Goal: Task Accomplishment & Management: Manage account settings

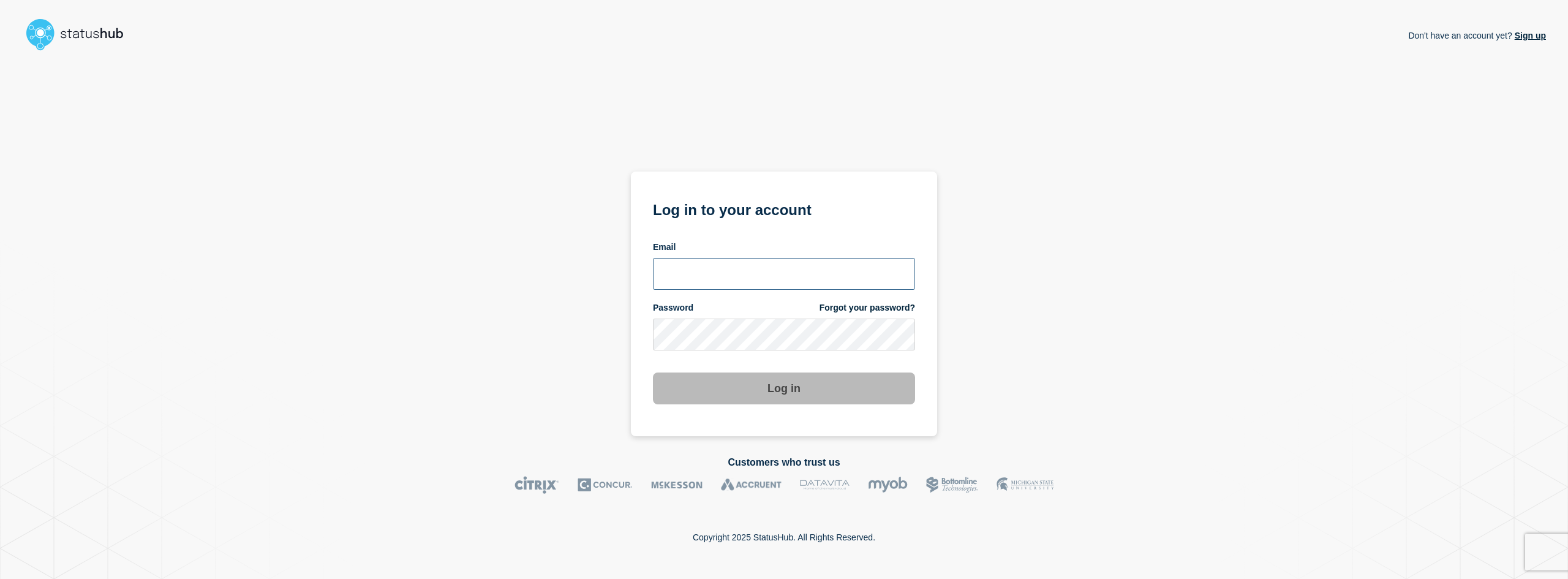
type input "[EMAIL_ADDRESS][DOMAIN_NAME]"
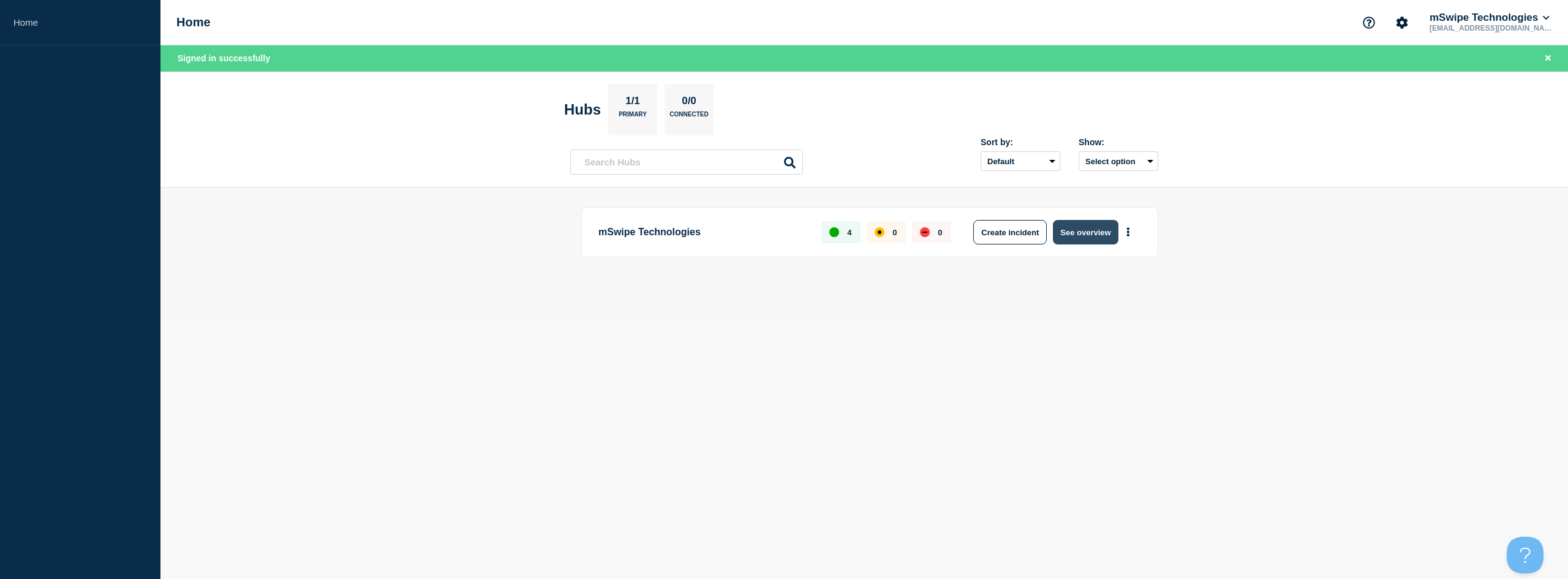
click at [1090, 233] on button "See overview" at bounding box center [1086, 232] width 65 height 25
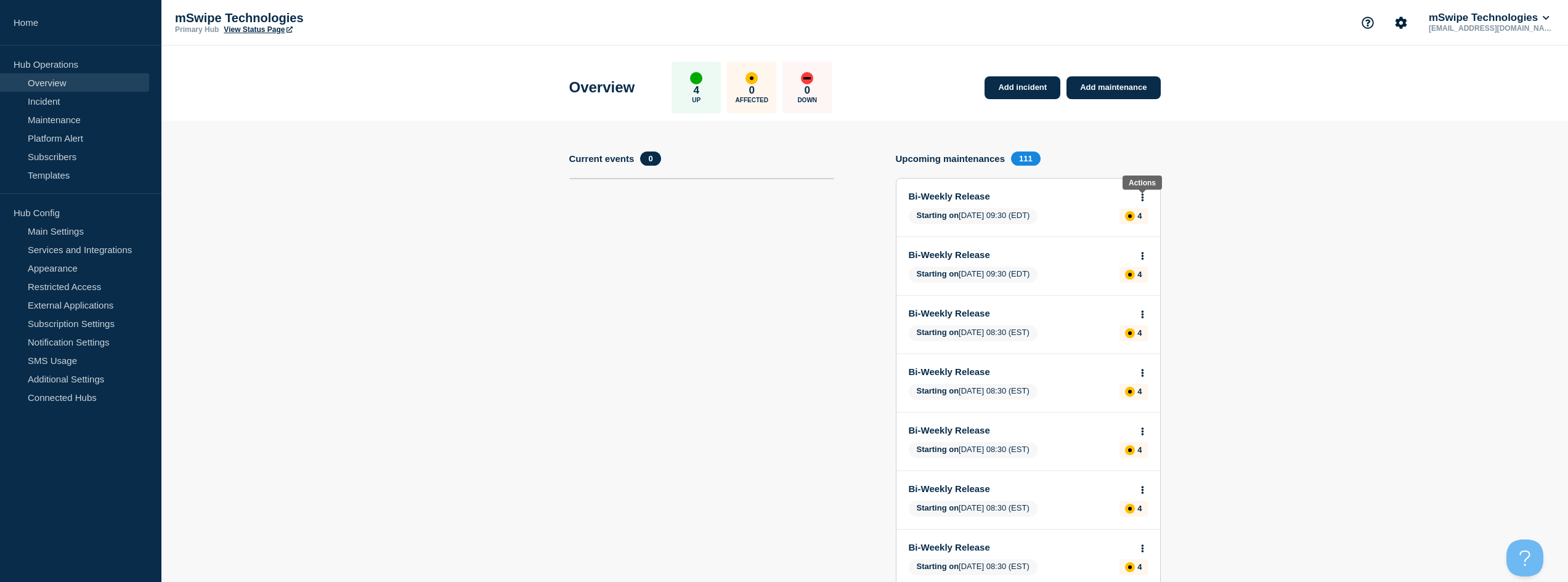
click at [1145, 197] on button at bounding box center [1142, 198] width 11 height 11
click at [1142, 241] on link "Edit maintenance" at bounding box center [1140, 243] width 66 height 10
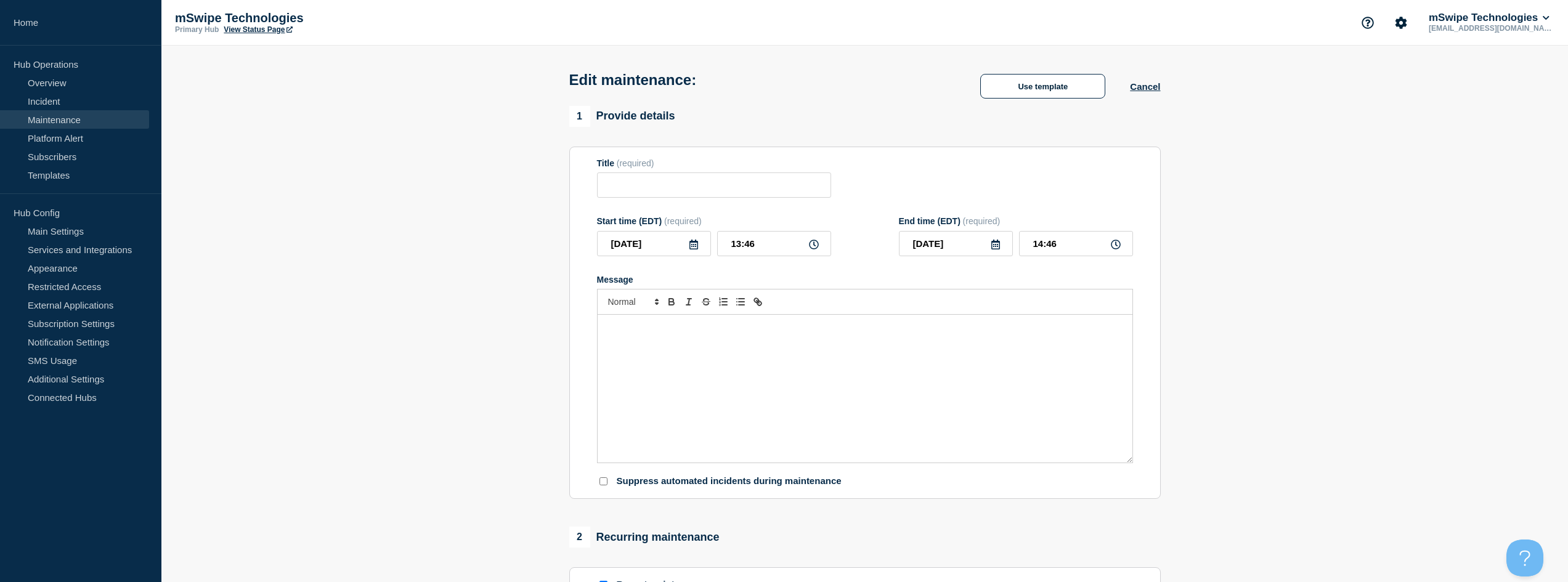
type input "Bi-Weekly Release"
type input "[DATE]"
type input "09:30"
type input "[DATE]"
type input "10:30"
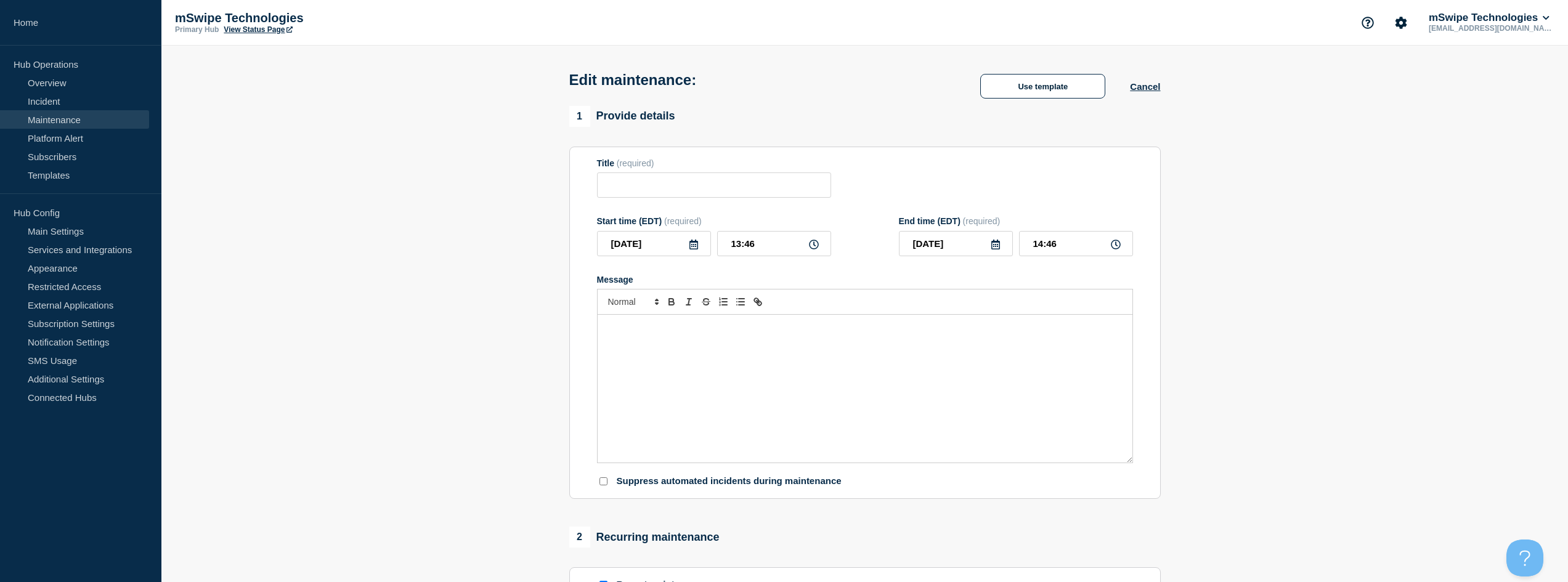
checkbox input "true"
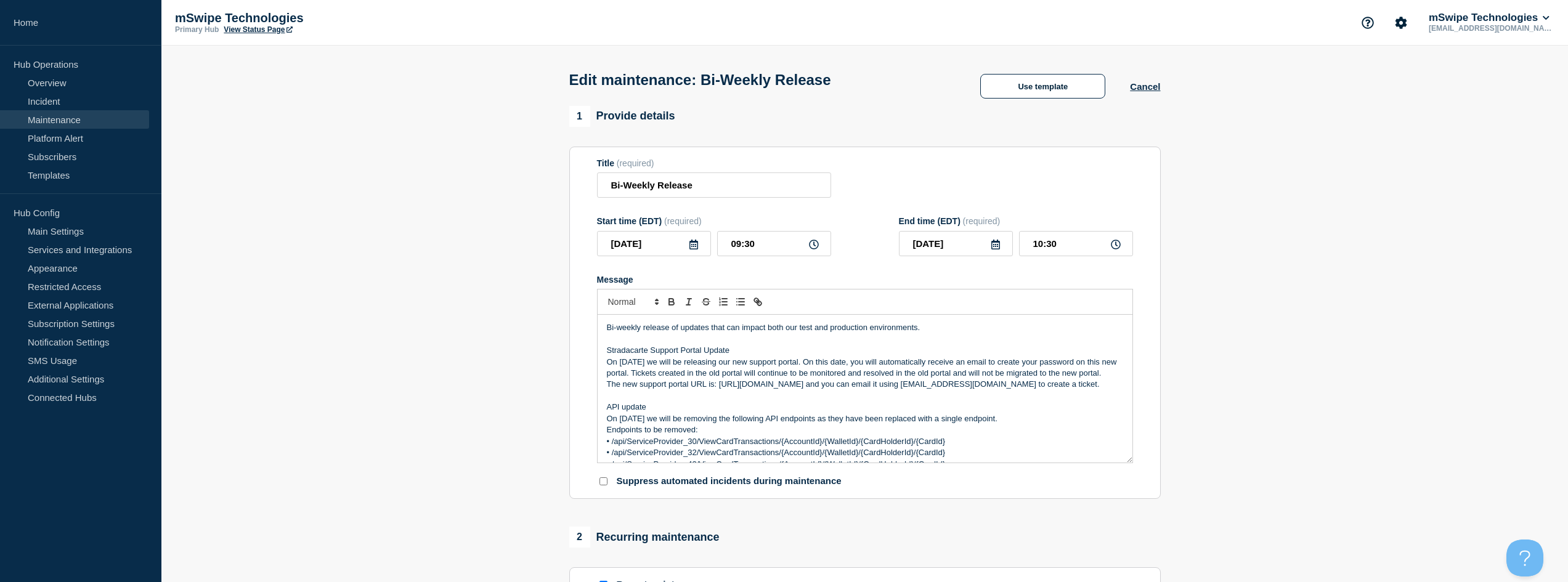
click at [697, 249] on icon at bounding box center [693, 245] width 9 height 10
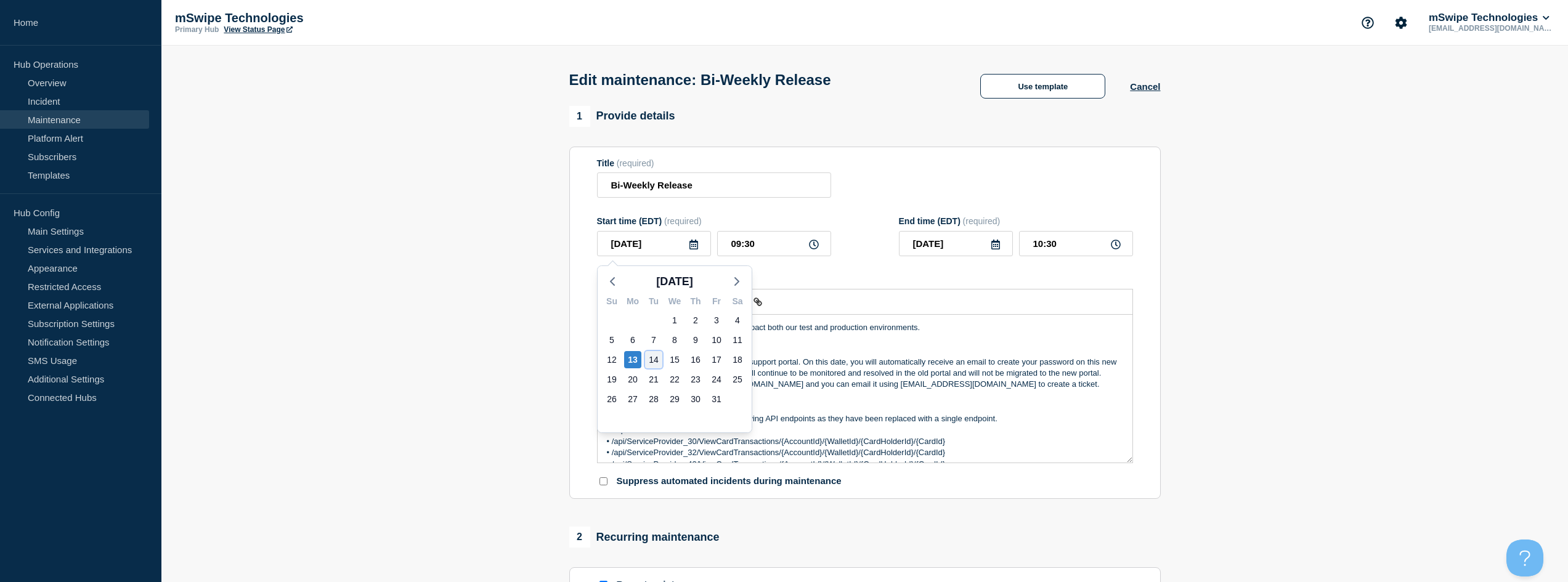
click at [652, 358] on div "14" at bounding box center [654, 360] width 17 height 17
type input "[DATE]"
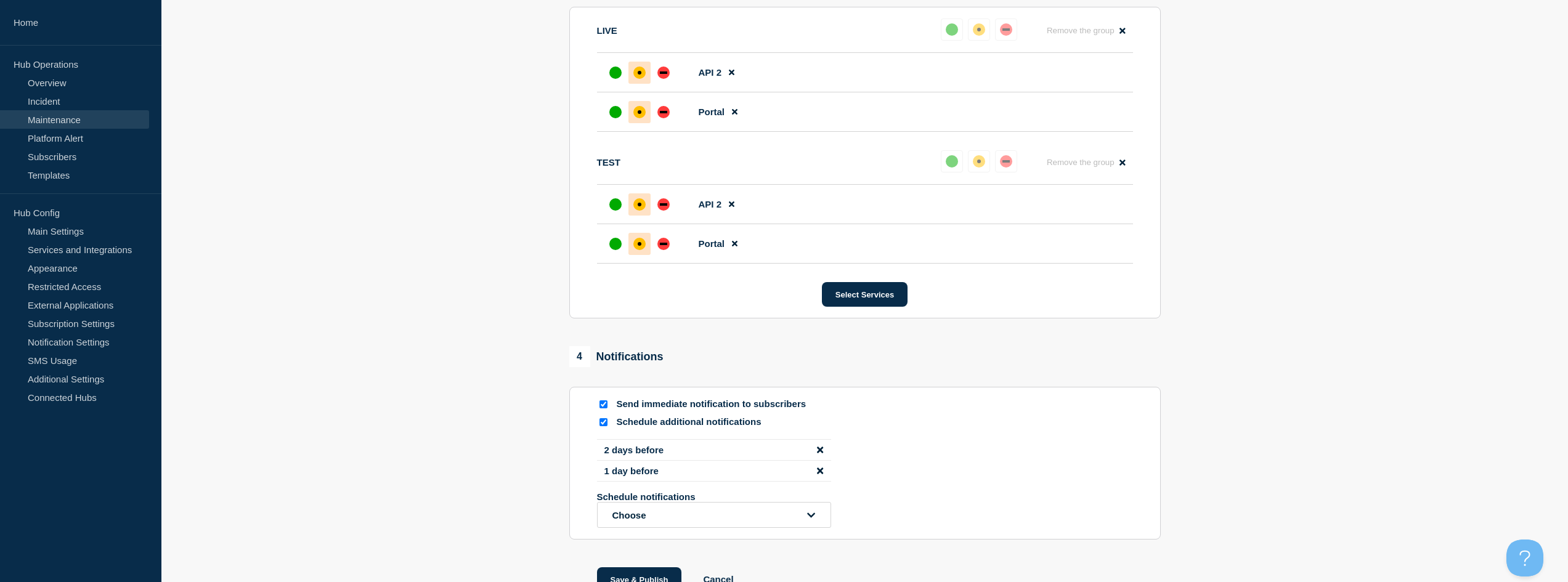
scroll to position [811, 0]
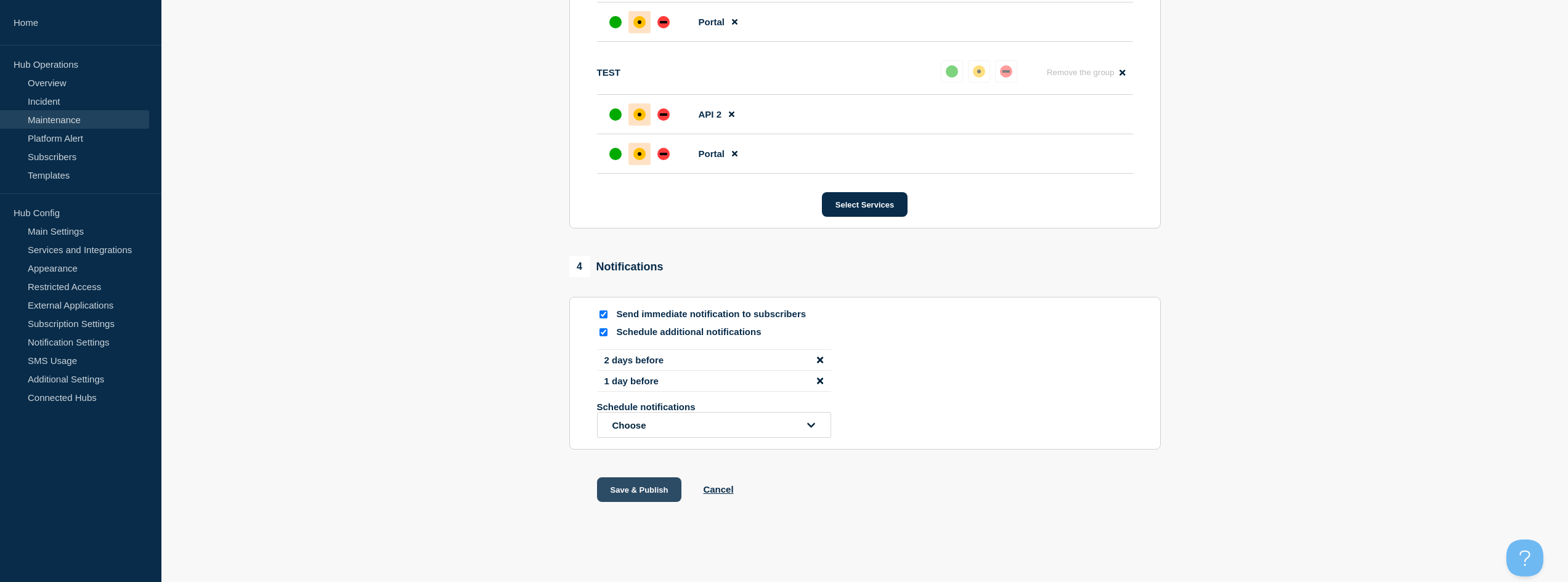
click at [642, 491] on button "Save & Publish" at bounding box center [639, 490] width 85 height 25
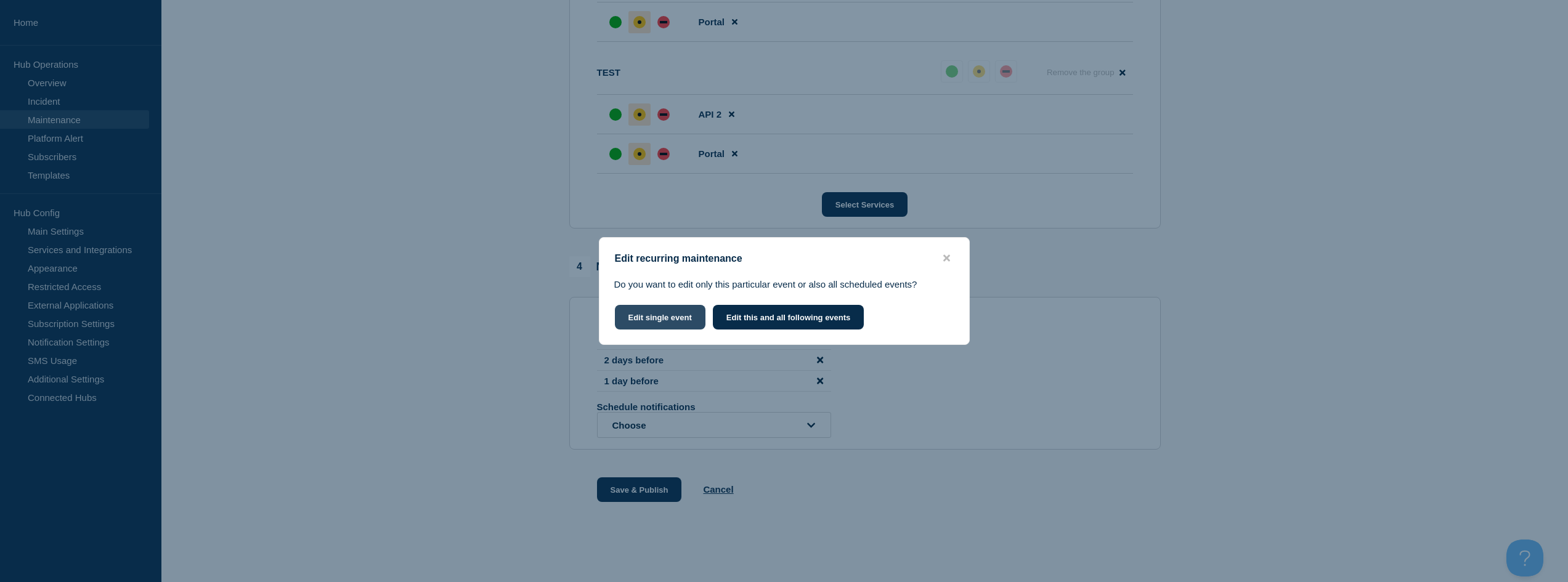
click at [659, 316] on button "Edit single event" at bounding box center [660, 318] width 90 height 25
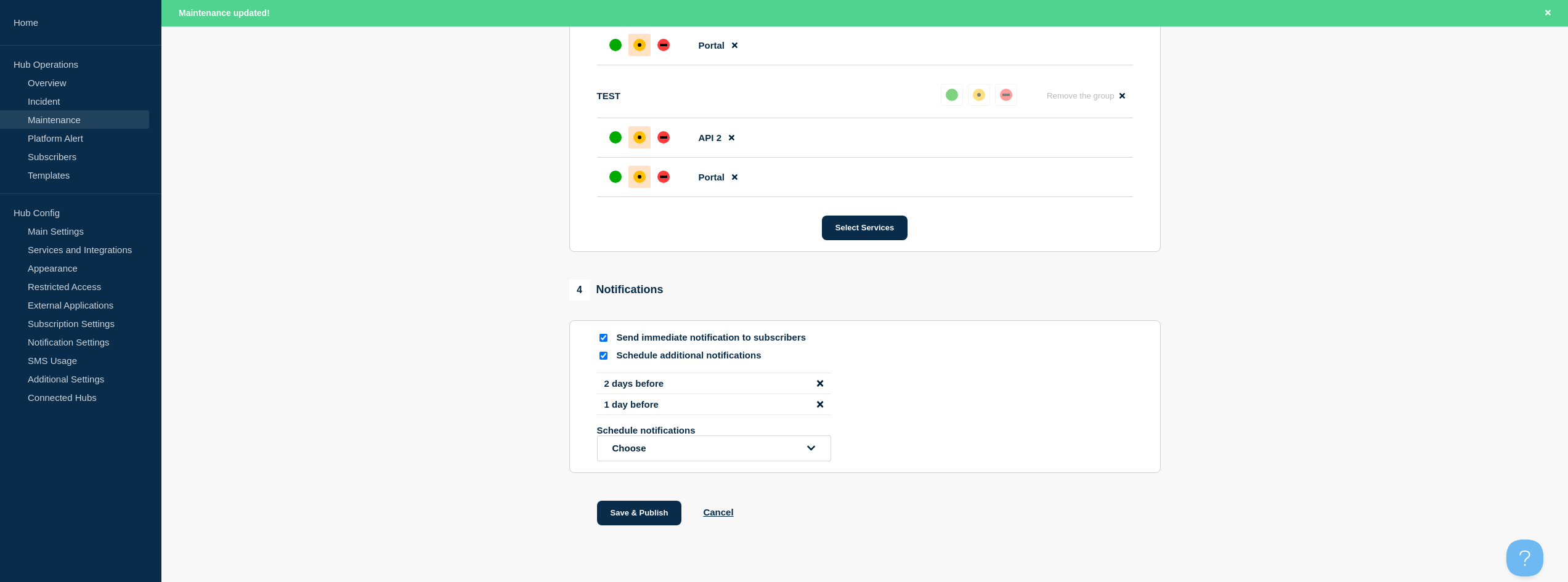
scroll to position [837, 0]
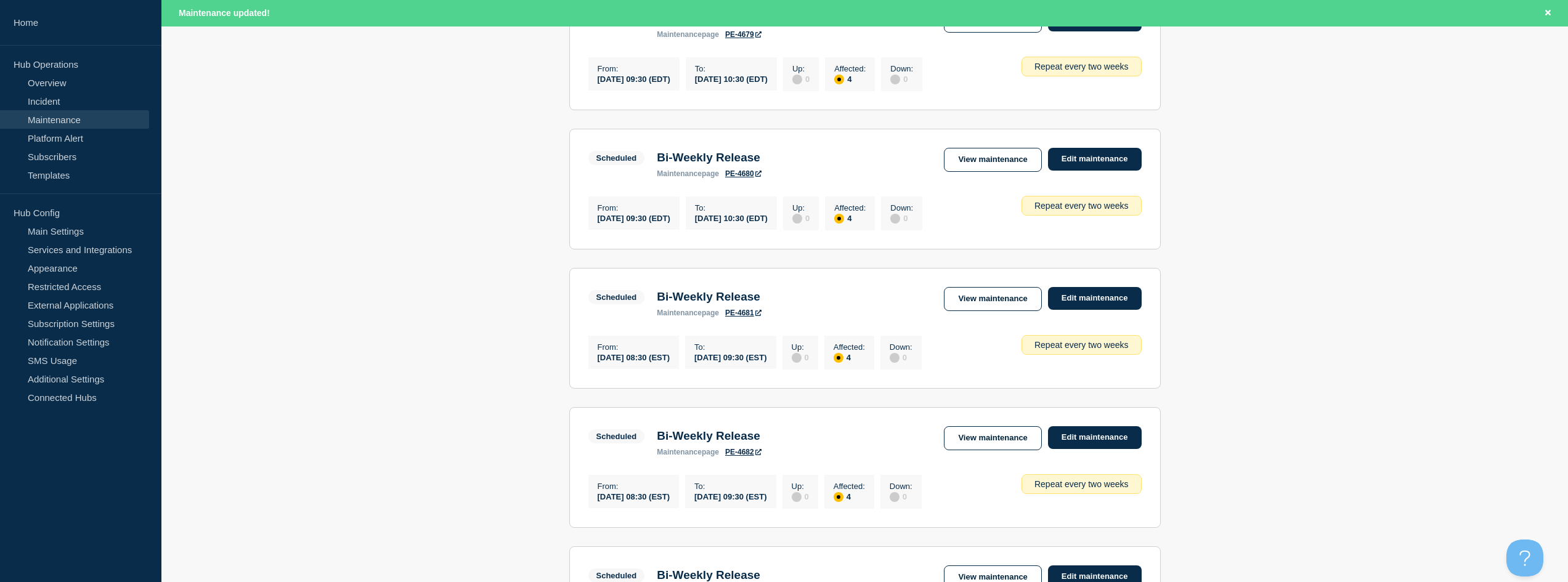
scroll to position [123, 0]
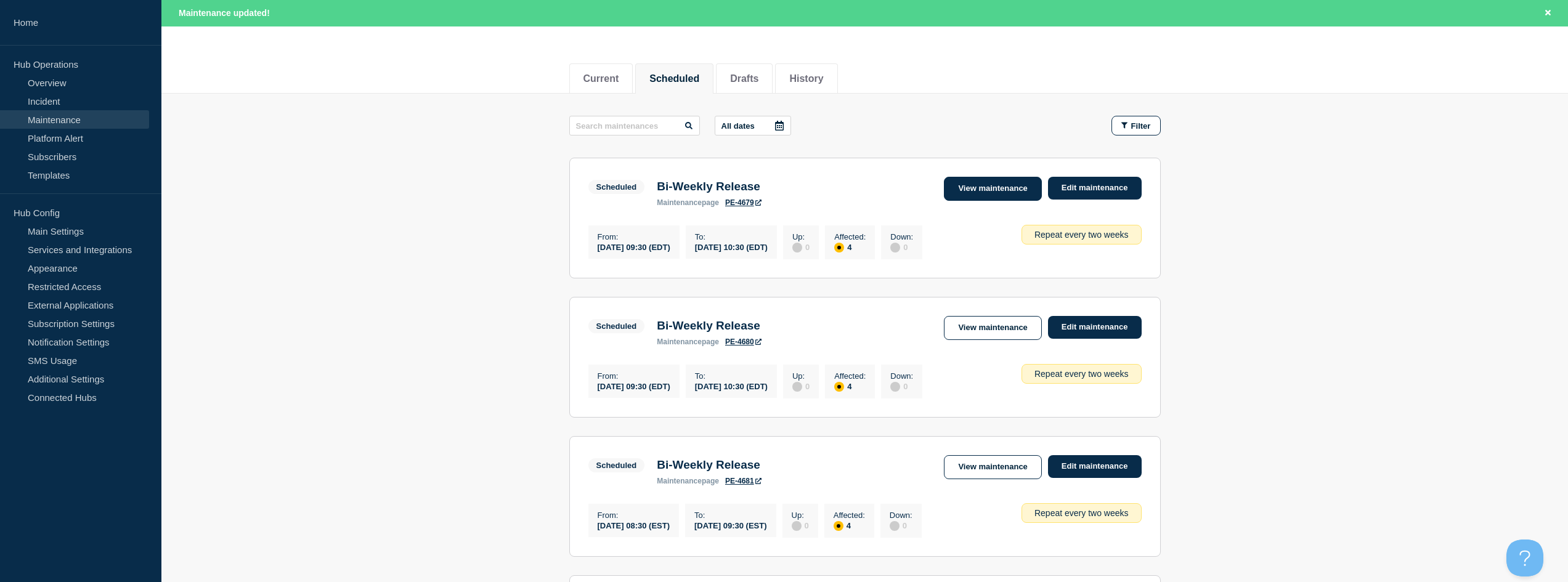
click at [1007, 192] on link "View maintenance" at bounding box center [992, 188] width 97 height 24
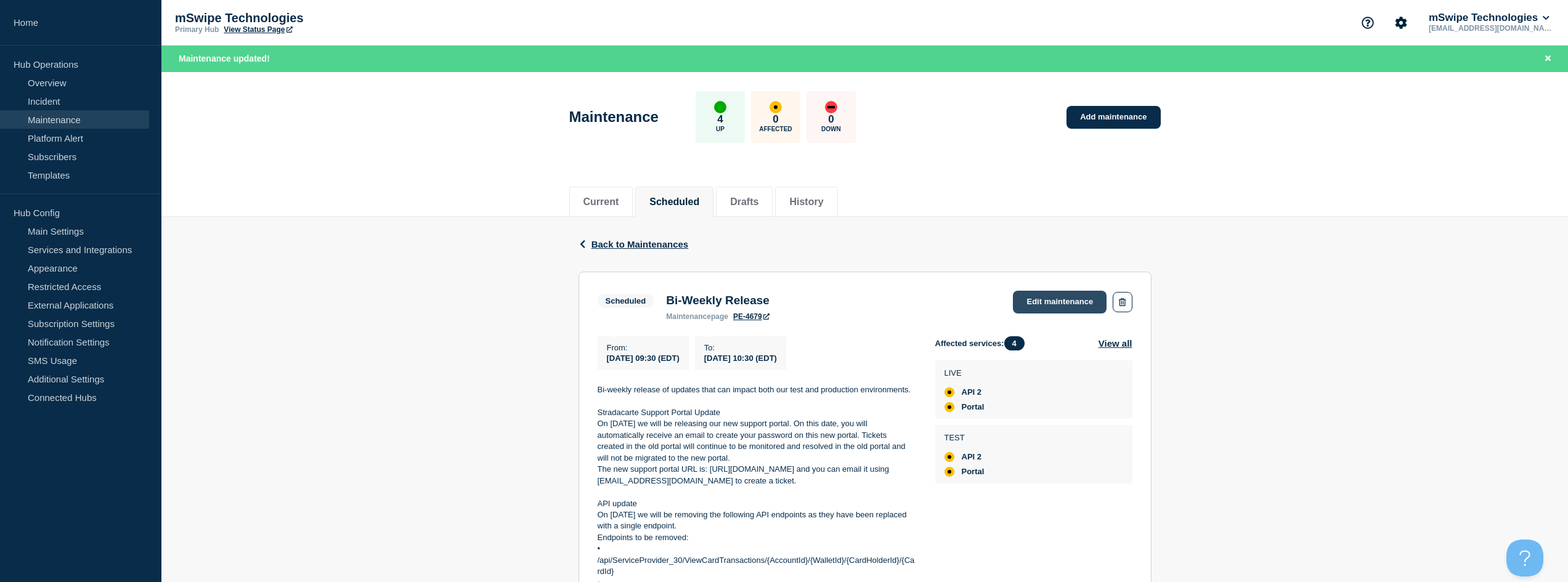
click at [1067, 303] on link "Edit maintenance" at bounding box center [1060, 303] width 94 height 23
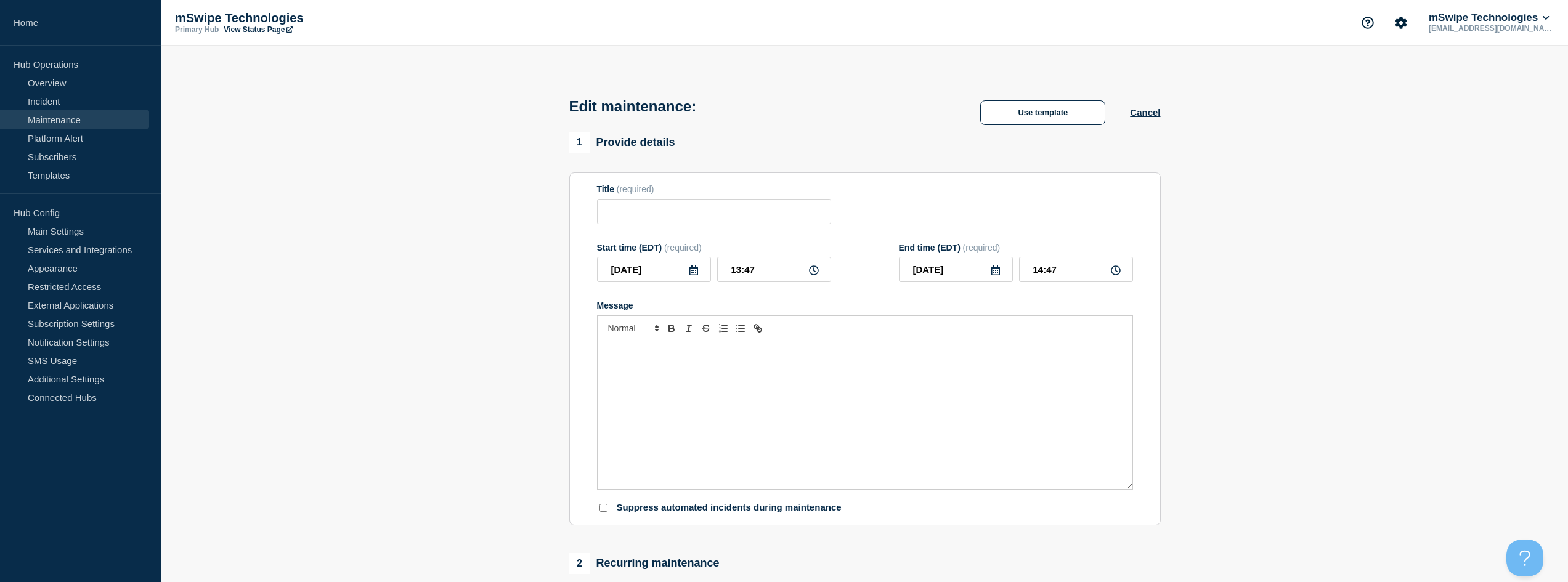
type input "Bi-Weekly Release"
type input "[DATE]"
type input "09:30"
type input "[DATE]"
type input "10:30"
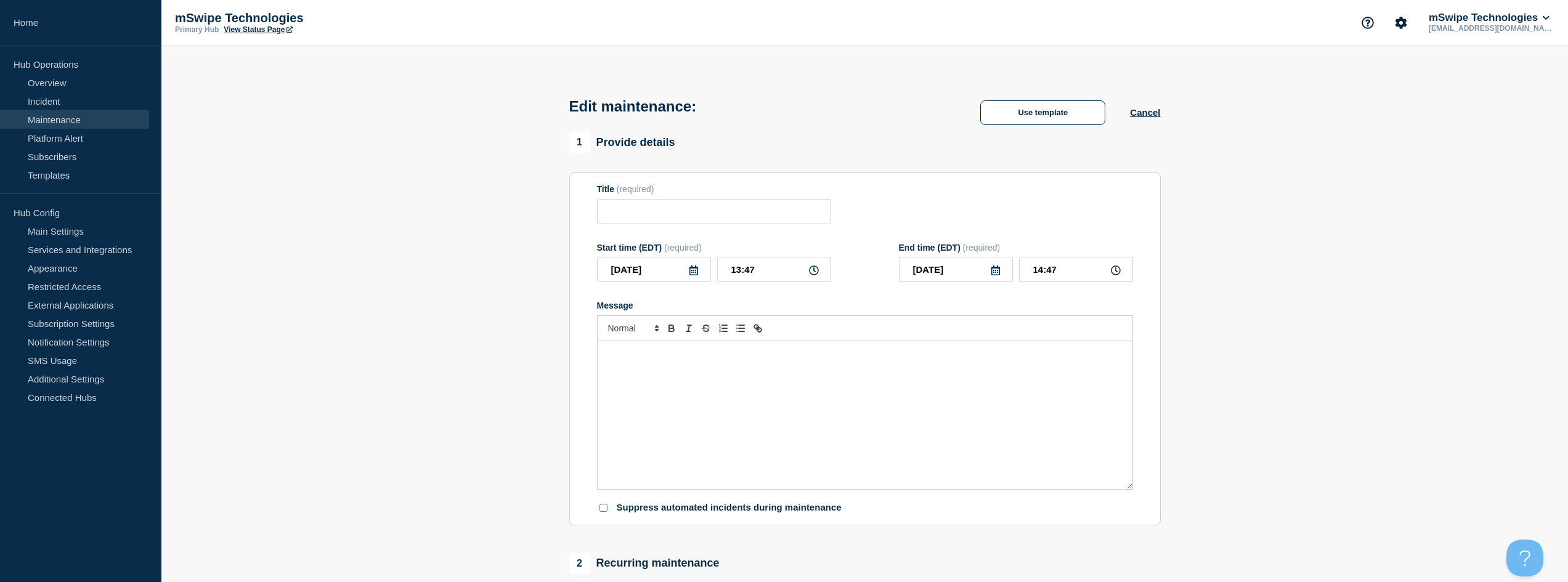
checkbox input "true"
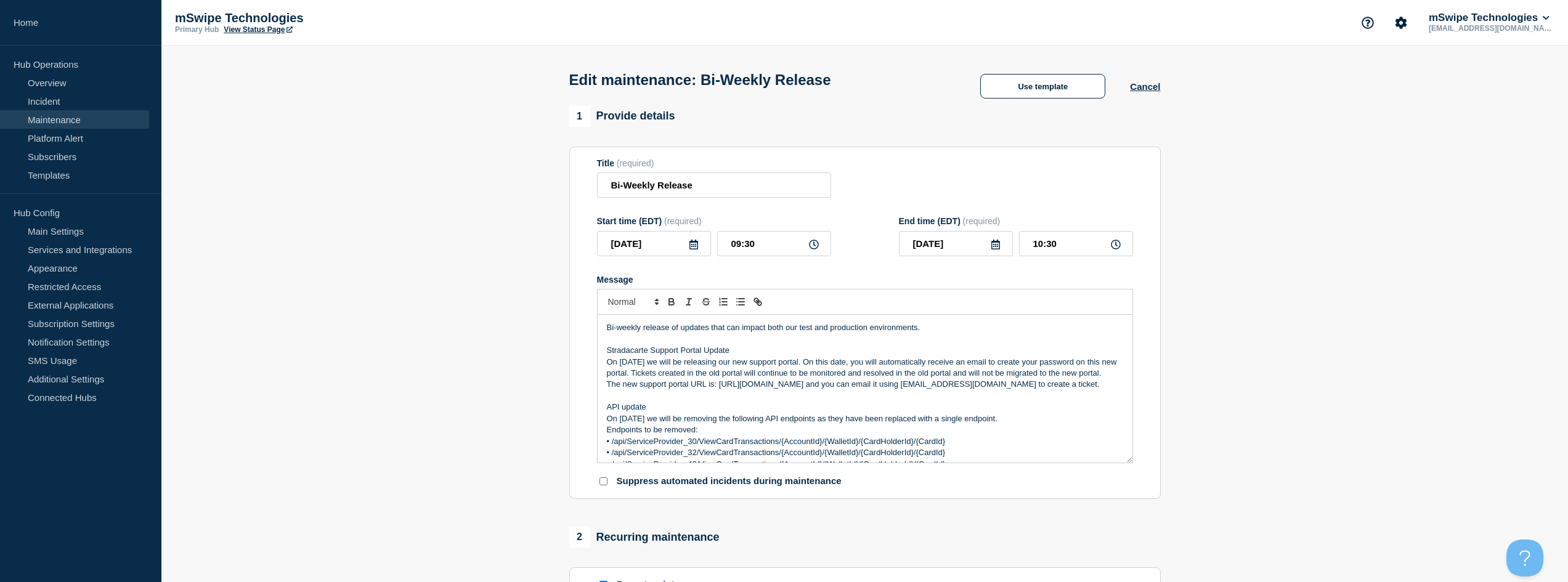
click at [762, 339] on p "Message" at bounding box center [865, 340] width 517 height 12
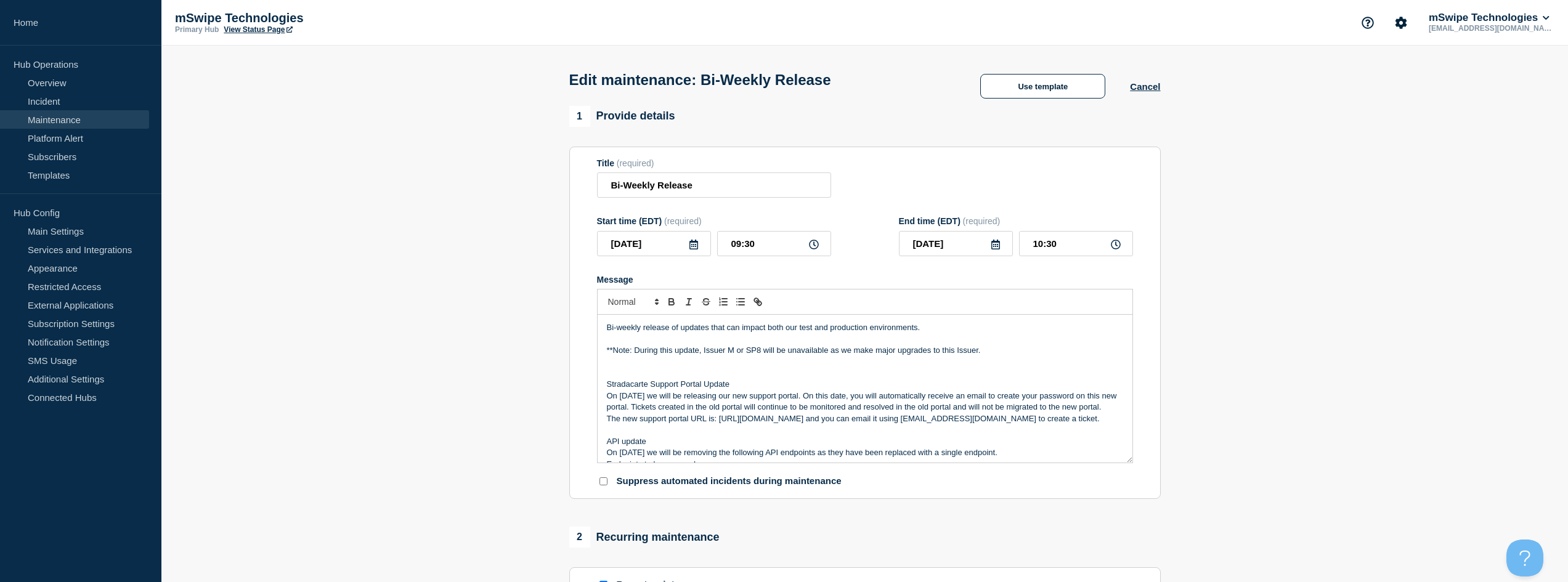
click at [711, 378] on p "Message" at bounding box center [865, 374] width 517 height 12
click at [634, 351] on p "**Note: During this update, Issuer M or SP8 will be unavailable as we make majo…" at bounding box center [865, 351] width 517 height 12
click at [673, 302] on icon "Toggle bold text" at bounding box center [671, 300] width 4 height 3
click at [743, 390] on p "Stradacarte Support Portal Update" at bounding box center [865, 385] width 517 height 12
click at [688, 305] on line "Toggle italic text" at bounding box center [688, 302] width 1 height 6
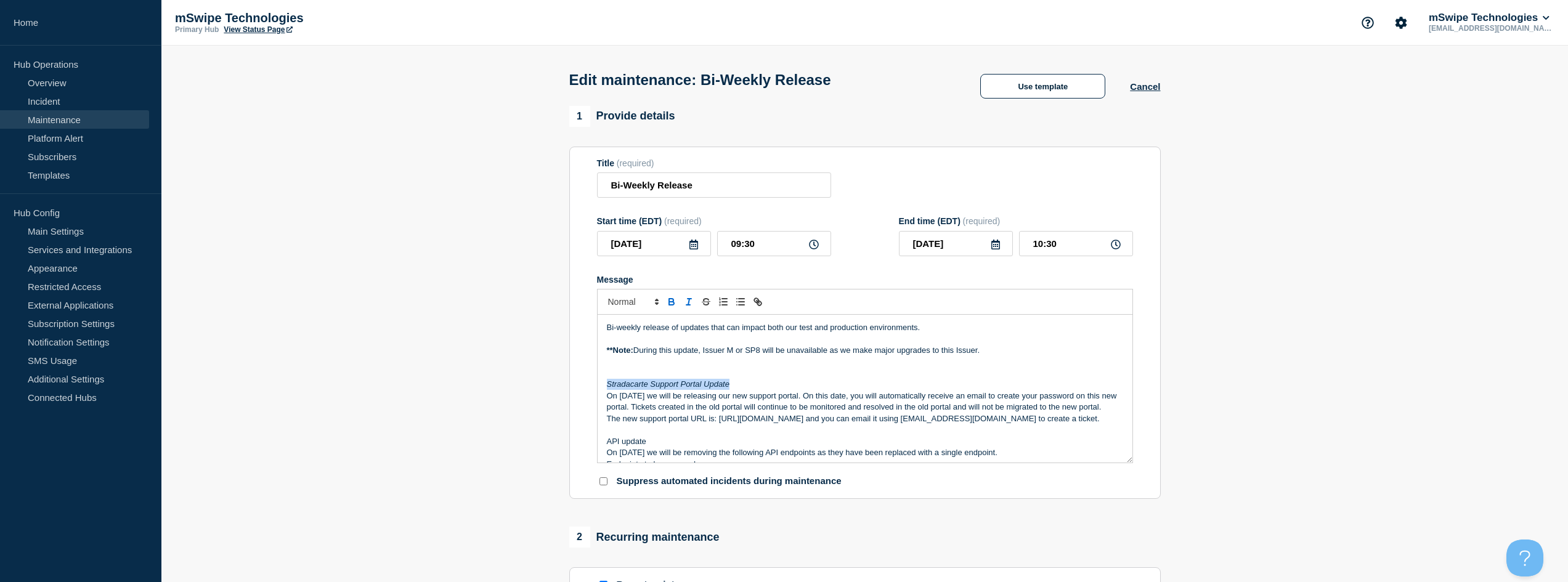
click at [667, 303] on icon "Toggle bold text" at bounding box center [671, 303] width 12 height 12
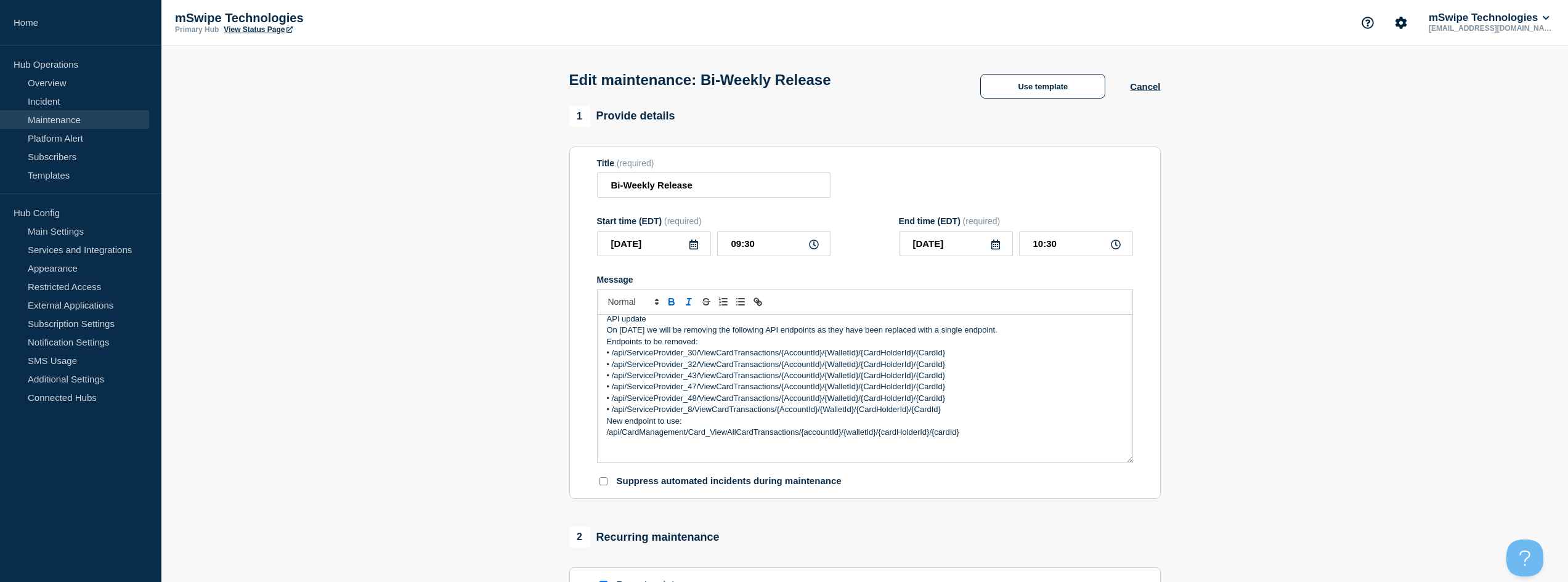
scroll to position [123, 0]
click at [661, 324] on p "API update" at bounding box center [865, 319] width 517 height 12
click at [672, 302] on icon "Toggle bold text" at bounding box center [671, 300] width 4 height 3
click at [688, 305] on line "Toggle italic text" at bounding box center [688, 302] width 1 height 6
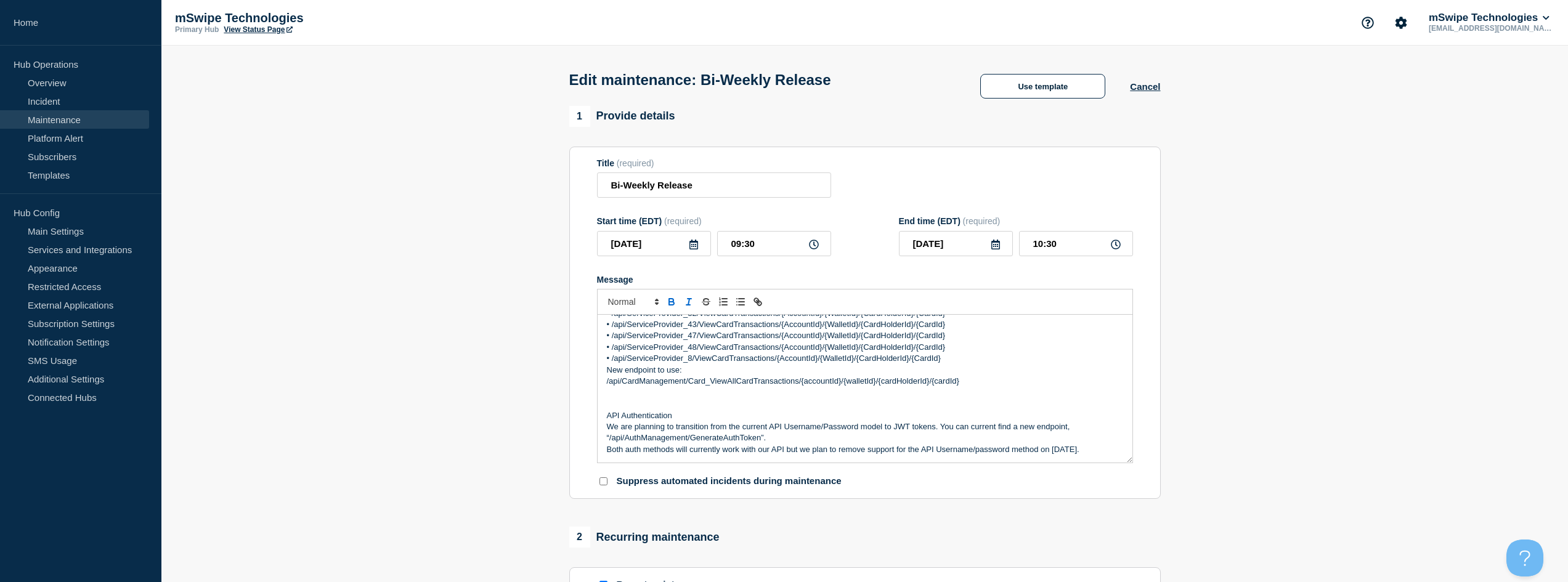
scroll to position [197, 0]
click at [694, 411] on p "API Authentication" at bounding box center [865, 416] width 517 height 12
click at [671, 303] on icon "Toggle bold text" at bounding box center [671, 303] width 12 height 12
click at [688, 305] on line "Toggle italic text" at bounding box center [688, 302] width 1 height 6
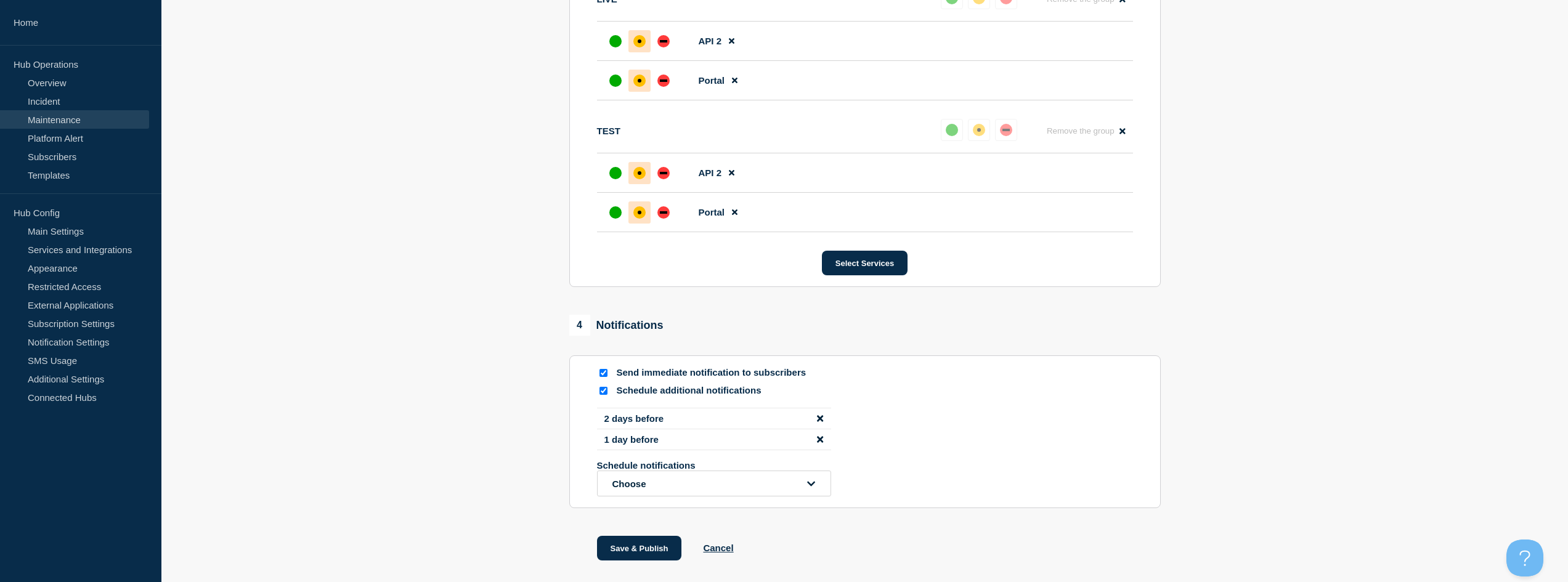
scroll to position [811, 0]
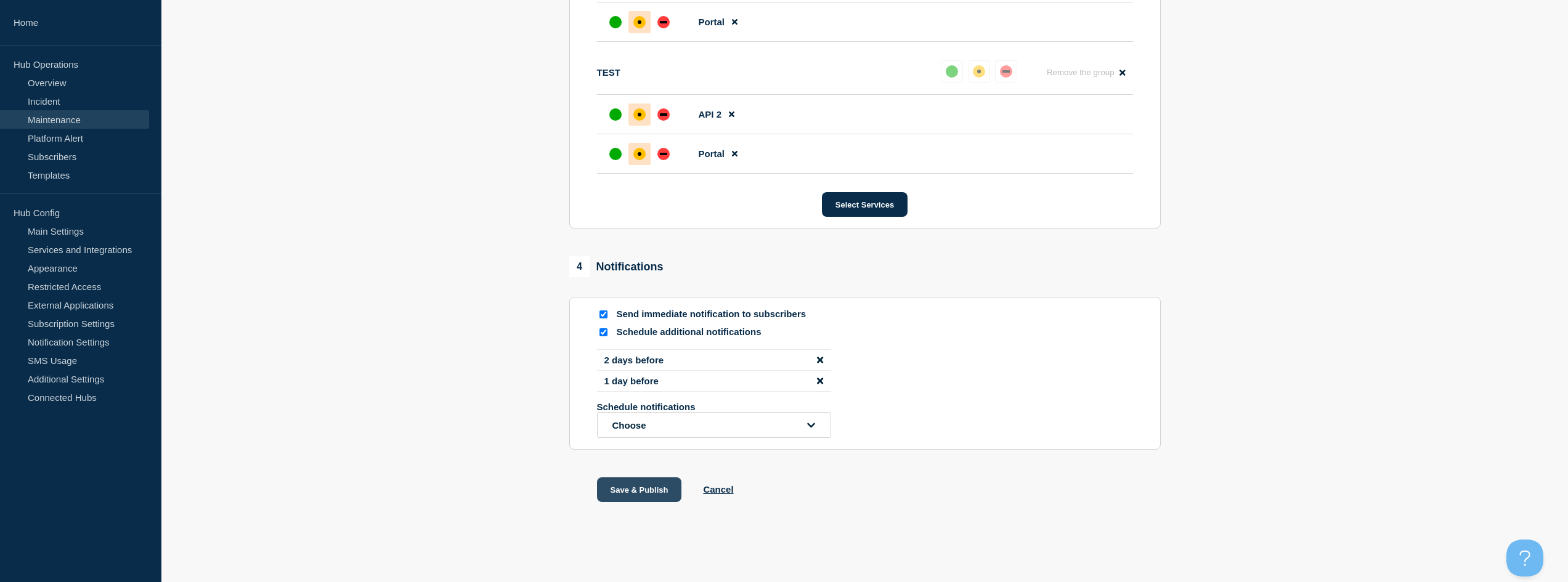
click at [631, 485] on button "Save & Publish" at bounding box center [639, 490] width 85 height 25
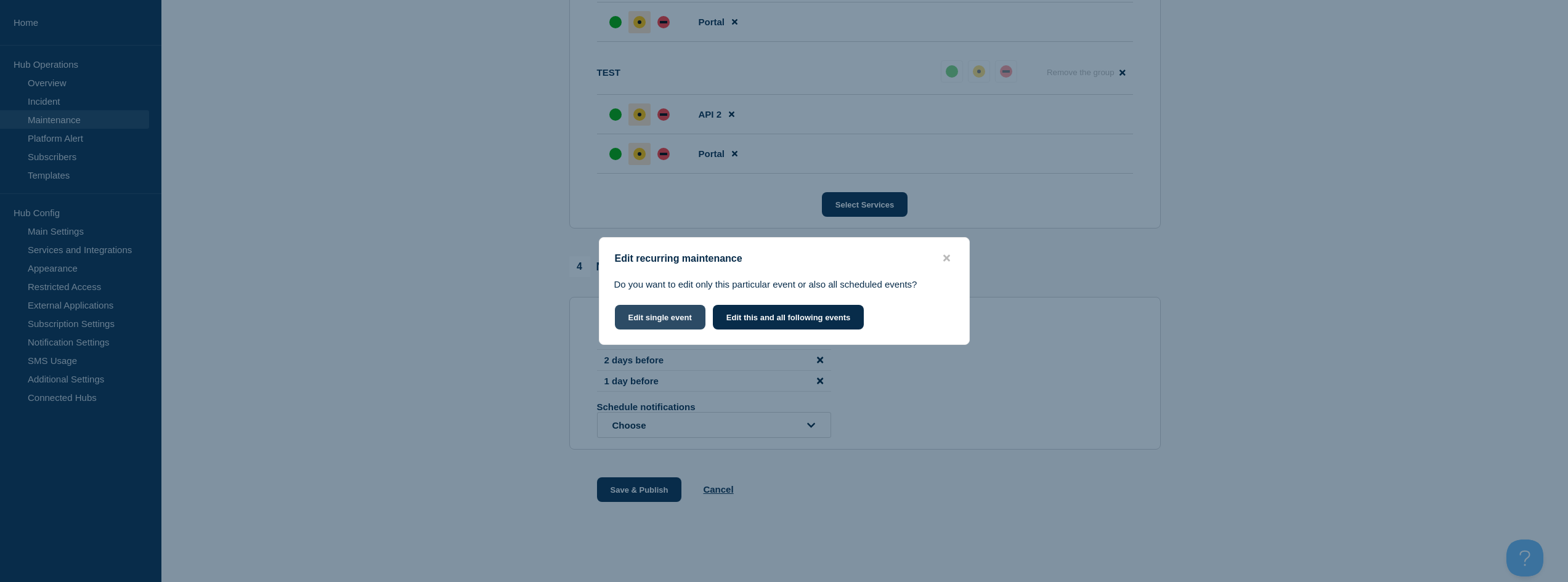
click at [650, 321] on button "Edit single event" at bounding box center [660, 318] width 90 height 25
